Goal: Task Accomplishment & Management: Complete application form

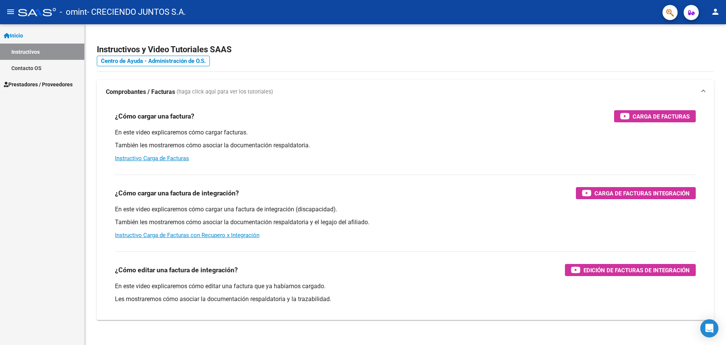
click at [31, 49] on link "Instructivos" at bounding box center [42, 51] width 84 height 16
click at [30, 81] on span "Prestadores / Proveedores" at bounding box center [38, 84] width 69 height 8
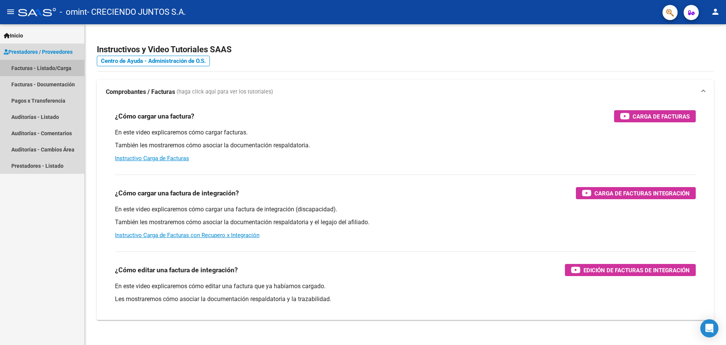
click at [53, 67] on link "Facturas - Listado/Carga" at bounding box center [42, 68] width 84 height 16
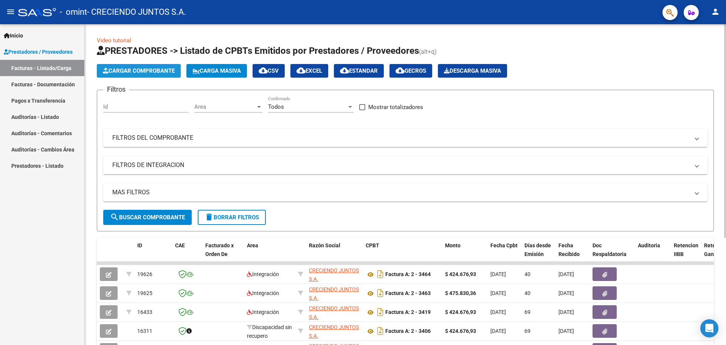
click at [148, 76] on button "Cargar Comprobante" at bounding box center [139, 71] width 84 height 14
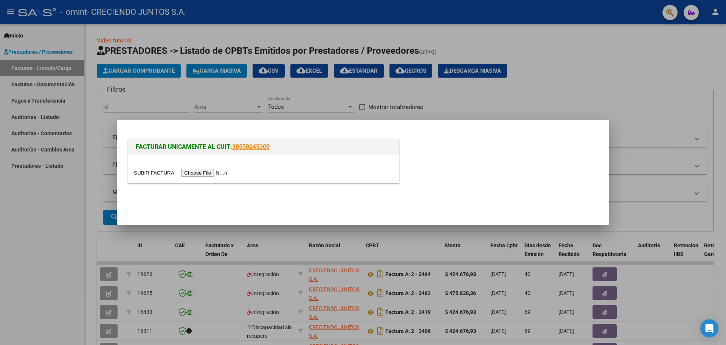
click at [217, 172] on input "file" at bounding box center [182, 173] width 96 height 8
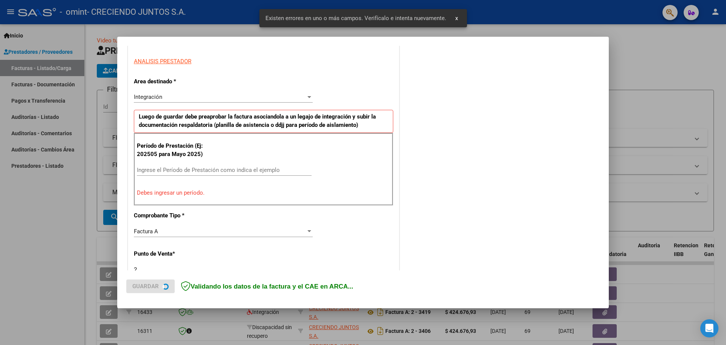
scroll to position [137, 0]
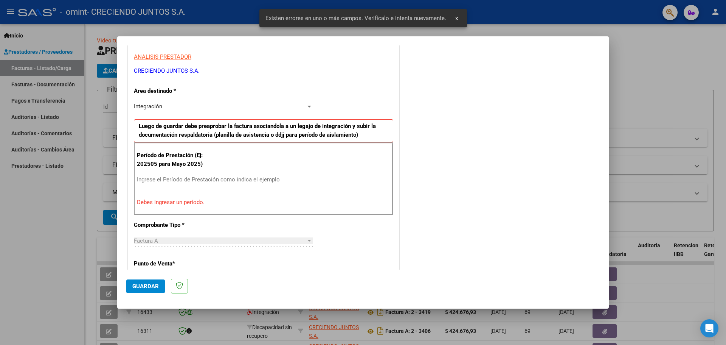
click at [191, 175] on div "Ingrese el Período de Prestación como indica el ejemplo" at bounding box center [224, 179] width 175 height 11
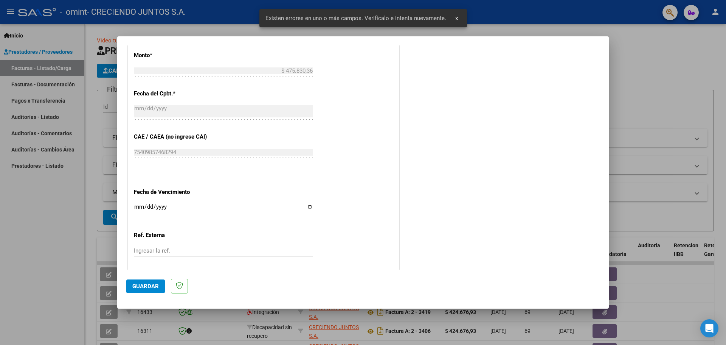
scroll to position [442, 0]
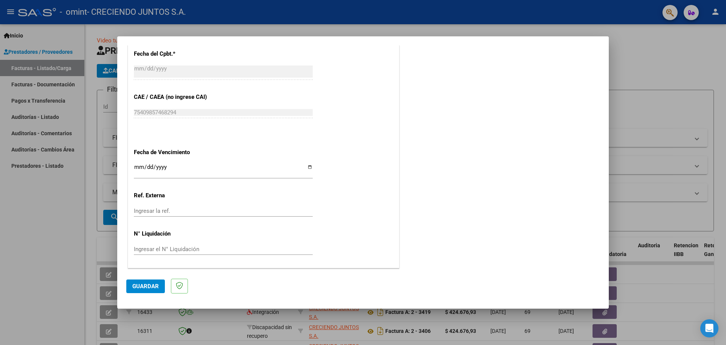
type input "202509"
click at [137, 165] on input "Ingresar la fecha" at bounding box center [223, 170] width 179 height 12
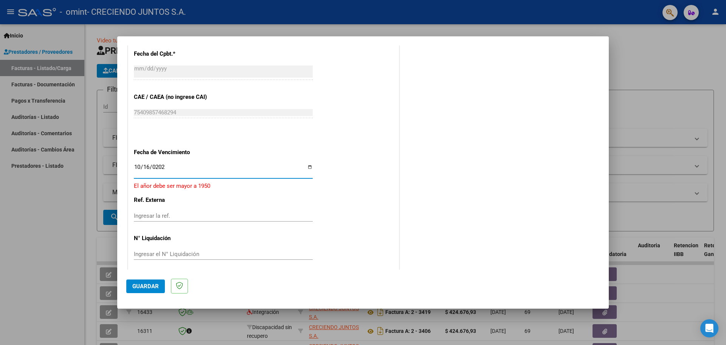
type input "[DATE]"
click at [145, 285] on span "Guardar" at bounding box center [145, 285] width 26 height 7
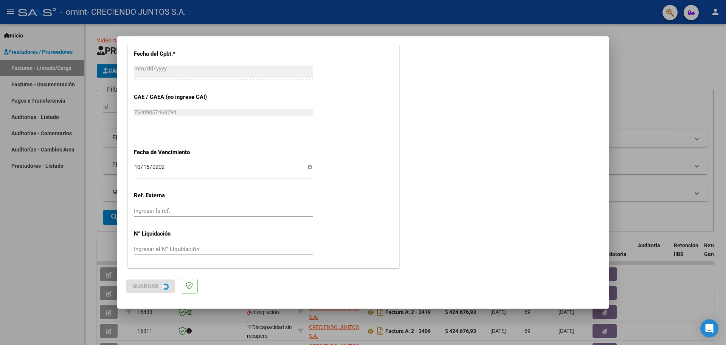
scroll to position [0, 0]
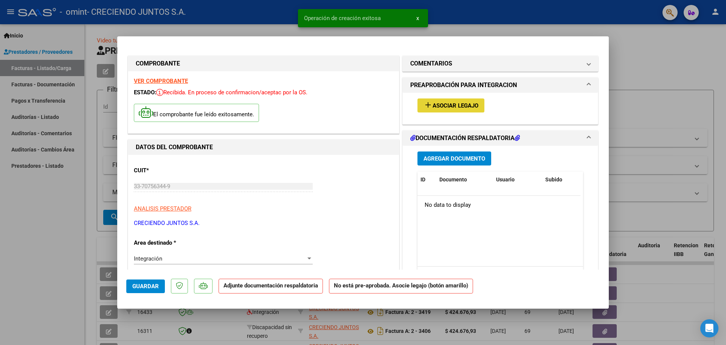
click at [452, 104] on span "Asociar Legajo" at bounding box center [456, 105] width 46 height 7
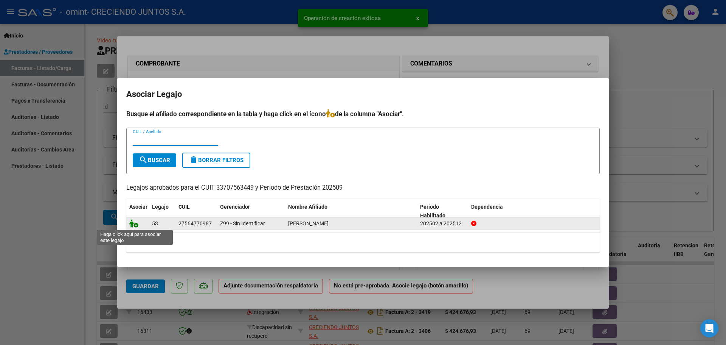
click at [132, 224] on icon at bounding box center [133, 223] width 9 height 8
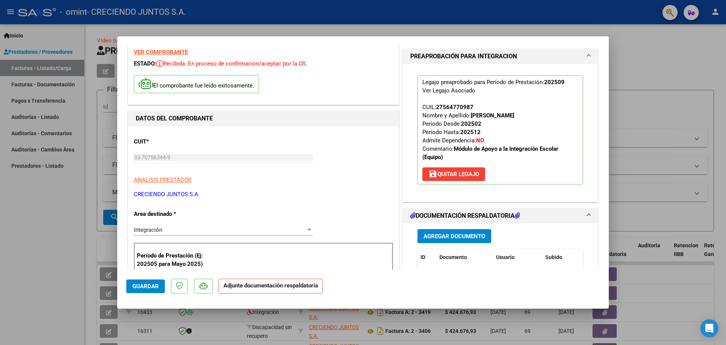
scroll to position [113, 0]
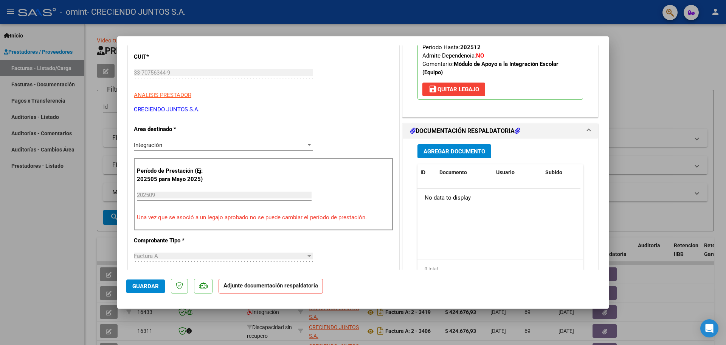
click at [486, 135] on h1 "DOCUMENTACIÓN RESPALDATORIA" at bounding box center [465, 130] width 110 height 9
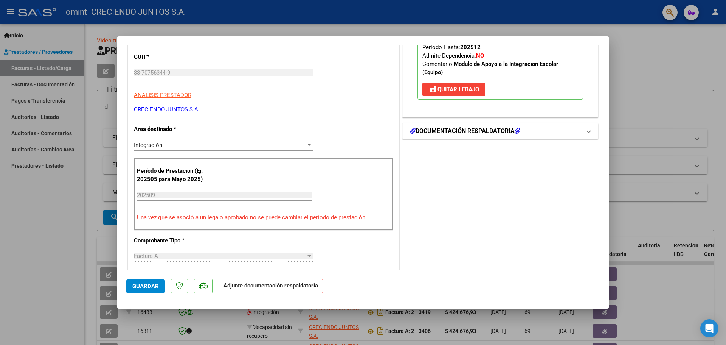
click at [470, 135] on h1 "DOCUMENTACIÓN RESPALDATORIA" at bounding box center [465, 130] width 110 height 9
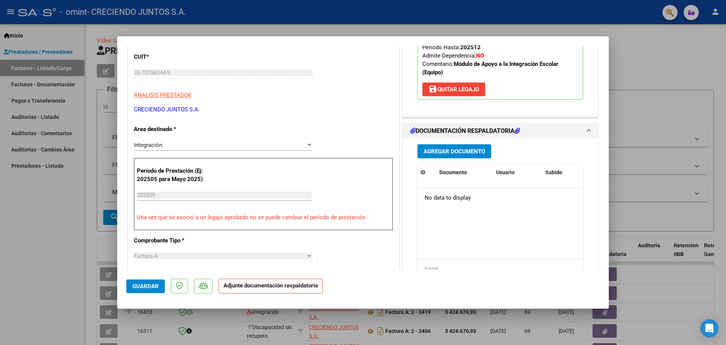
click at [448, 158] on button "Agregar Documento" at bounding box center [454, 151] width 74 height 14
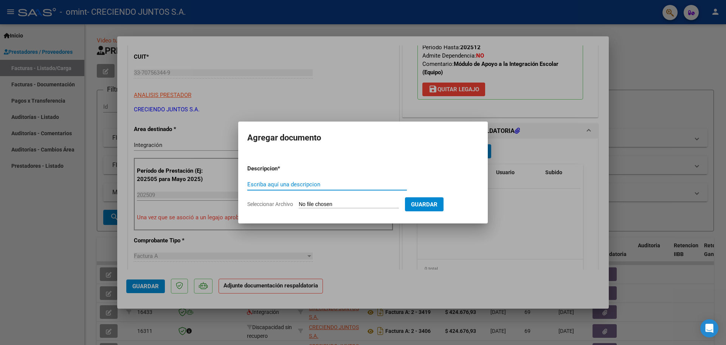
click at [276, 186] on input "Escriba aquí una descripcion" at bounding box center [327, 184] width 160 height 7
type input "202509 [PERSON_NAME] ASISTENCIA FIRMADA"
click at [288, 205] on span "Seleccionar Archivo" at bounding box center [270, 204] width 46 height 6
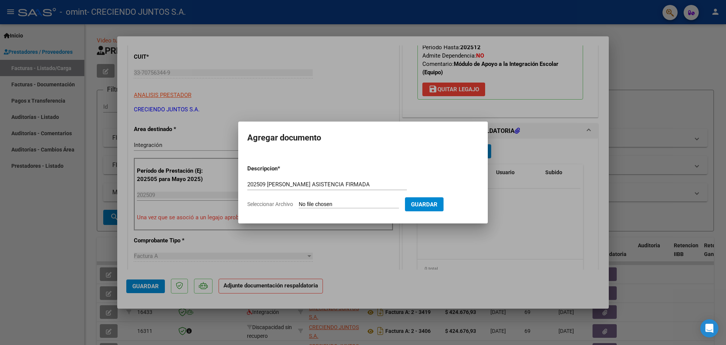
click at [299, 205] on input "Seleccionar Archivo" at bounding box center [349, 204] width 100 height 7
type input "C:\fakepath\202509 [PERSON_NAME] ASISTENCIA FIRMADA.pdf"
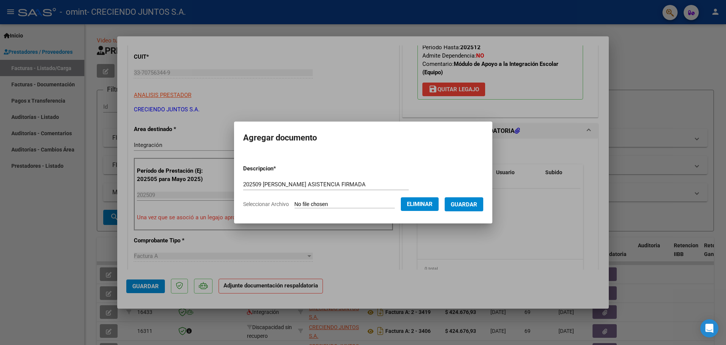
click at [475, 203] on span "Guardar" at bounding box center [464, 204] width 26 height 7
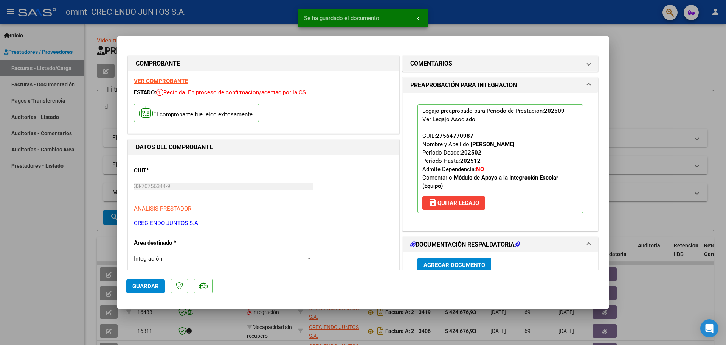
drag, startPoint x: 653, startPoint y: 53, endPoint x: 684, endPoint y: 0, distance: 61.4
click at [653, 53] on div at bounding box center [363, 172] width 726 height 345
type input "$ 0,00"
